Goal: Information Seeking & Learning: Find specific fact

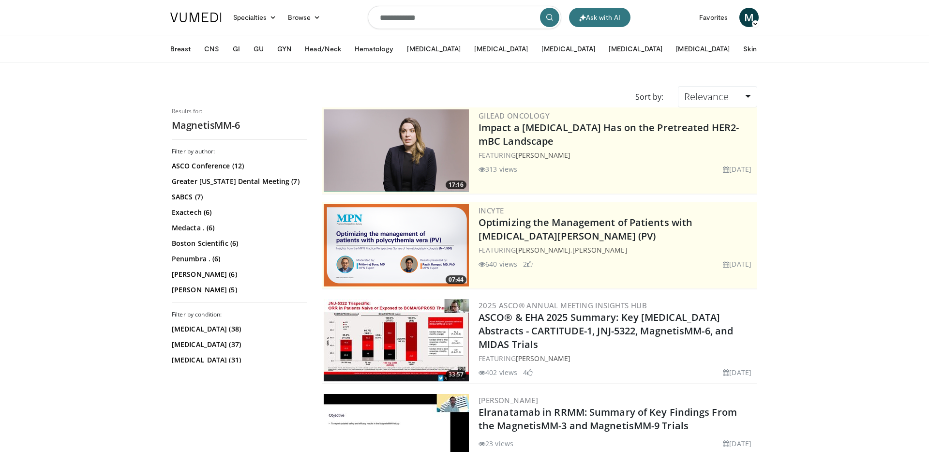
click at [421, 15] on input "**********" at bounding box center [464, 17] width 193 height 23
paste input "Search topics, interventions"
type input "**********"
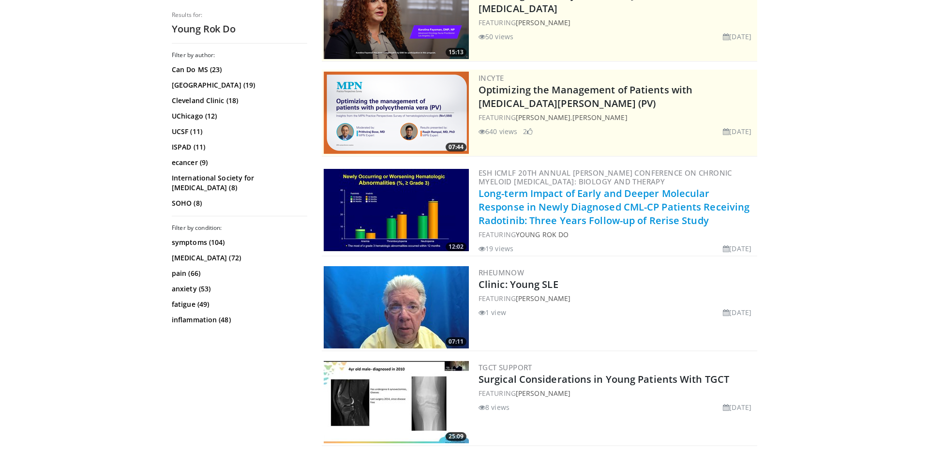
scroll to position [135, 0]
